Goal: Information Seeking & Learning: Learn about a topic

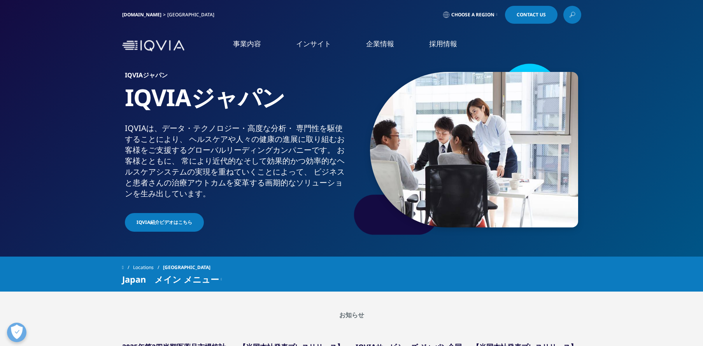
click at [443, 50] on li "採用情報 採用情報 IQVIAグループ CSO" at bounding box center [442, 51] width 63 height 25
click at [441, 40] on link "採用情報" at bounding box center [443, 44] width 28 height 10
click at [446, 45] on link "採用情報" at bounding box center [443, 44] width 28 height 10
click at [444, 44] on link "採用情報" at bounding box center [443, 44] width 28 height 10
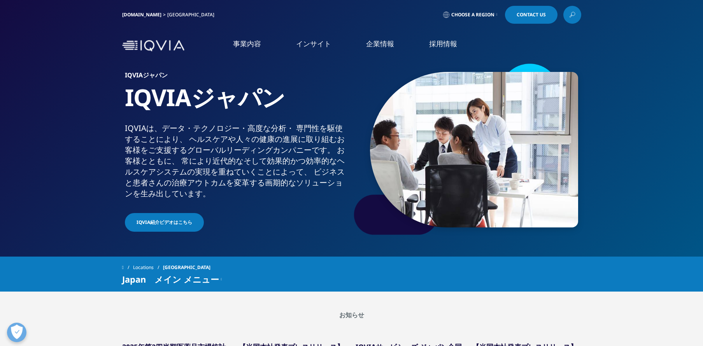
click at [446, 44] on link "採用情報" at bounding box center [443, 44] width 28 height 10
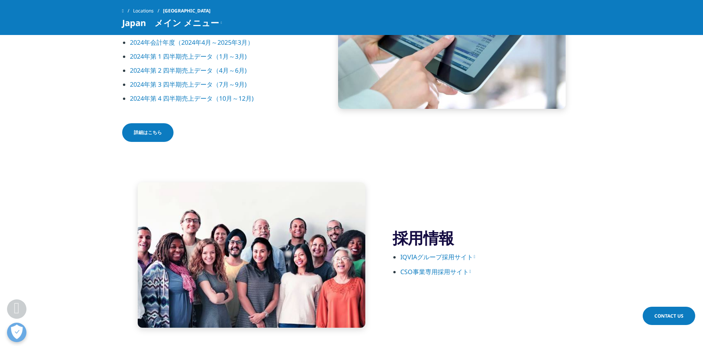
scroll to position [1157, 0]
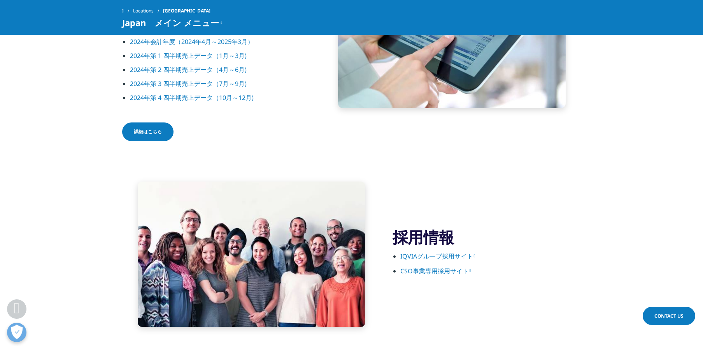
click at [427, 273] on link "CSO事業専用採用サイト" at bounding box center [435, 271] width 71 height 9
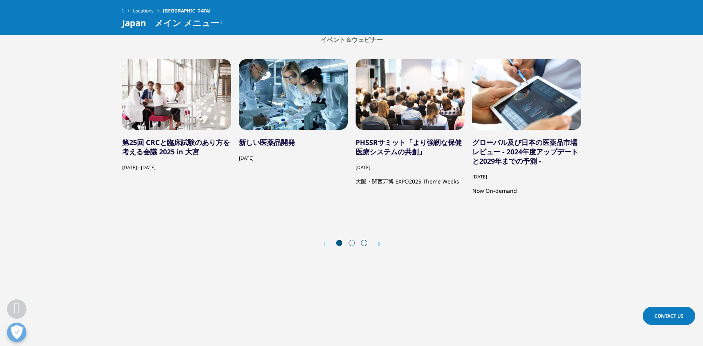
scroll to position [1488, 0]
click at [351, 245] on span at bounding box center [351, 243] width 6 height 6
click at [351, 242] on span at bounding box center [351, 243] width 6 height 6
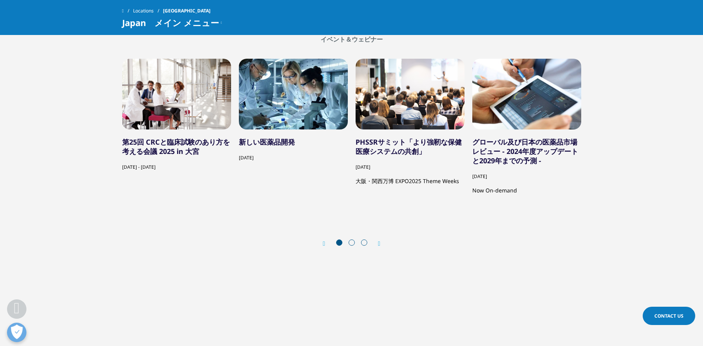
click at [380, 244] on icon "Next slide" at bounding box center [379, 244] width 2 height 6
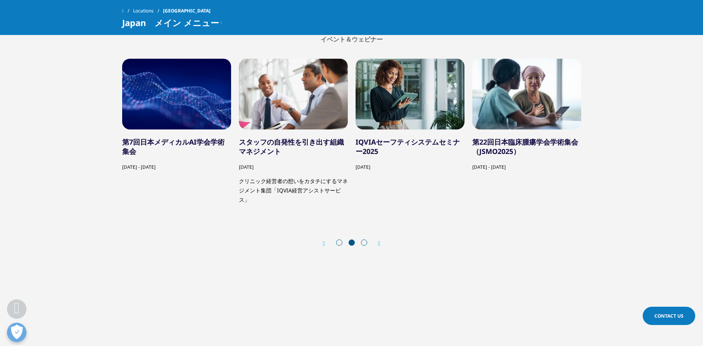
click at [380, 244] on icon "Next slide" at bounding box center [379, 244] width 2 height 6
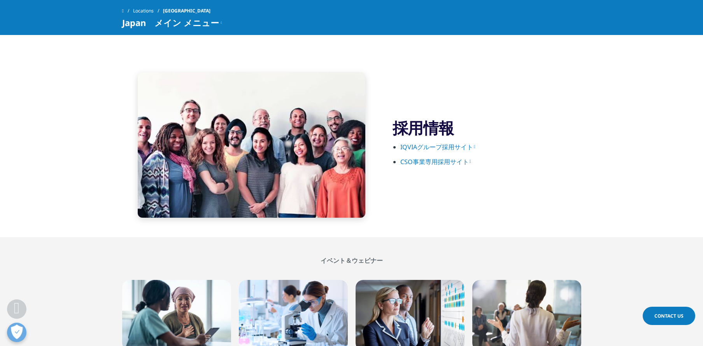
scroll to position [1264, 0]
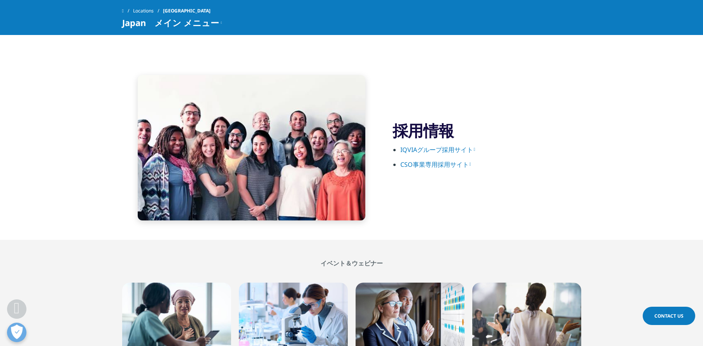
click at [436, 149] on link "IQVIAグループ採用サイト" at bounding box center [437, 149] width 75 height 9
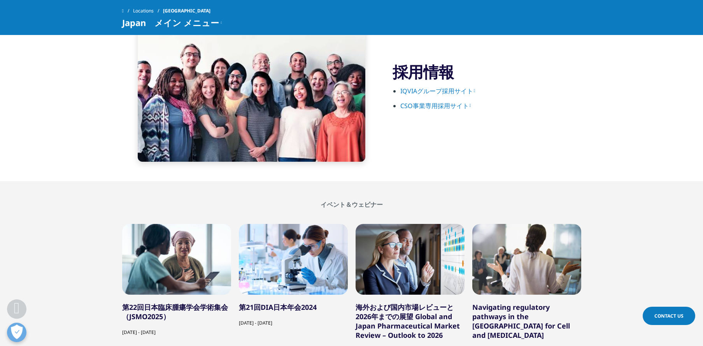
scroll to position [1281, 0]
